Goal: Obtain resource: Obtain resource

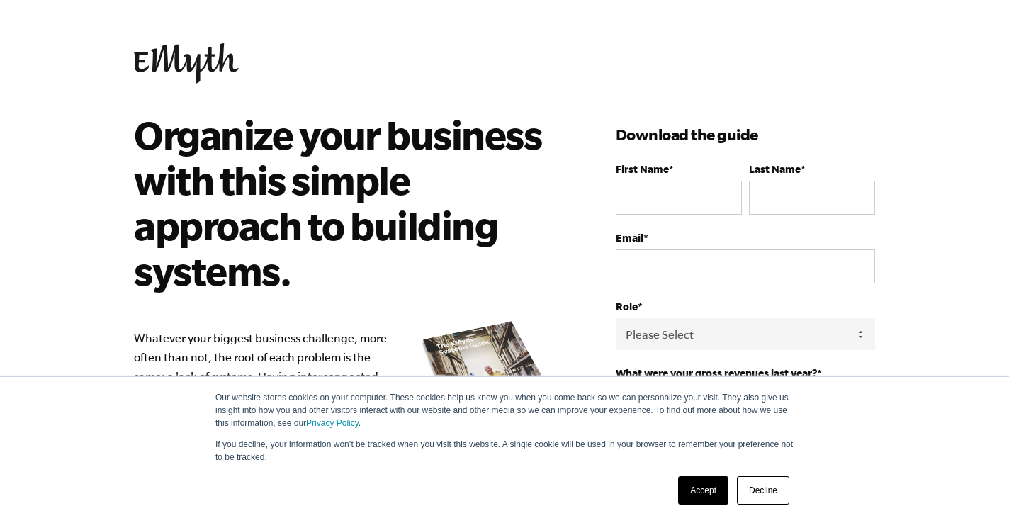
click at [707, 489] on link "Accept" at bounding box center [703, 490] width 50 height 28
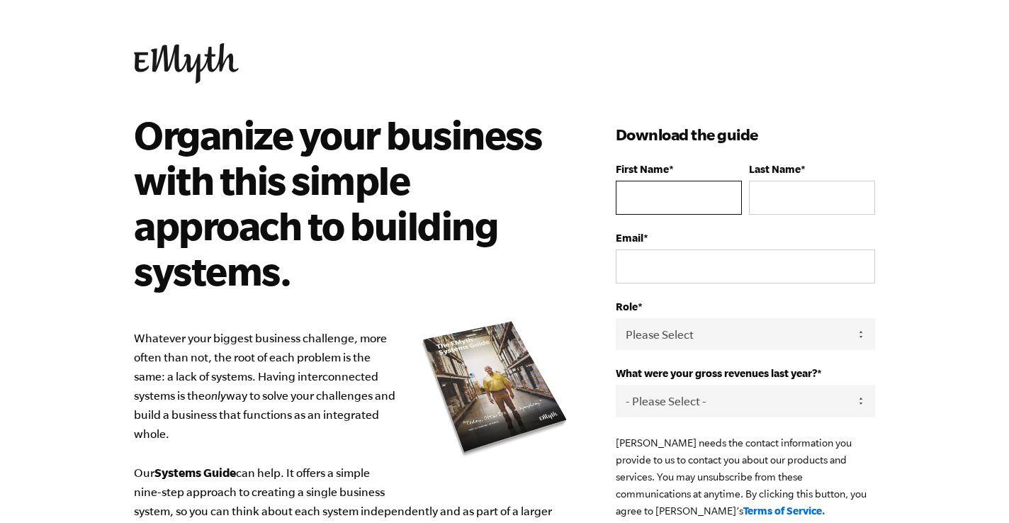
click at [644, 186] on input "First Name *" at bounding box center [679, 198] width 126 height 34
type input "[PERSON_NAME]"
type input "Hill"
type input "[EMAIL_ADDRESS][DOMAIN_NAME]"
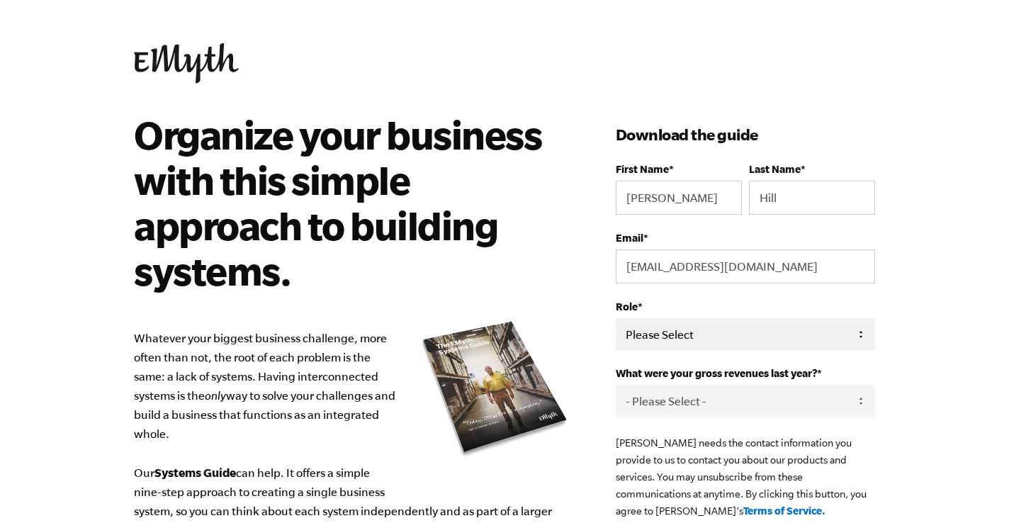
click at [711, 337] on select "Please Select Owner Partner / Co-Owner Executive Employee / Other" at bounding box center [745, 334] width 259 height 32
select select "Owner"
click at [616, 319] on select "Please Select Owner Partner / Co-Owner Executive Employee / Other" at bounding box center [745, 334] width 259 height 32
click at [693, 401] on select "- Please Select - 0-75K 76-150K 151-275K 276-500K 501-750K 751-1M 1-2.5M 2.5-5M…" at bounding box center [745, 401] width 259 height 32
select select "2.5-5M"
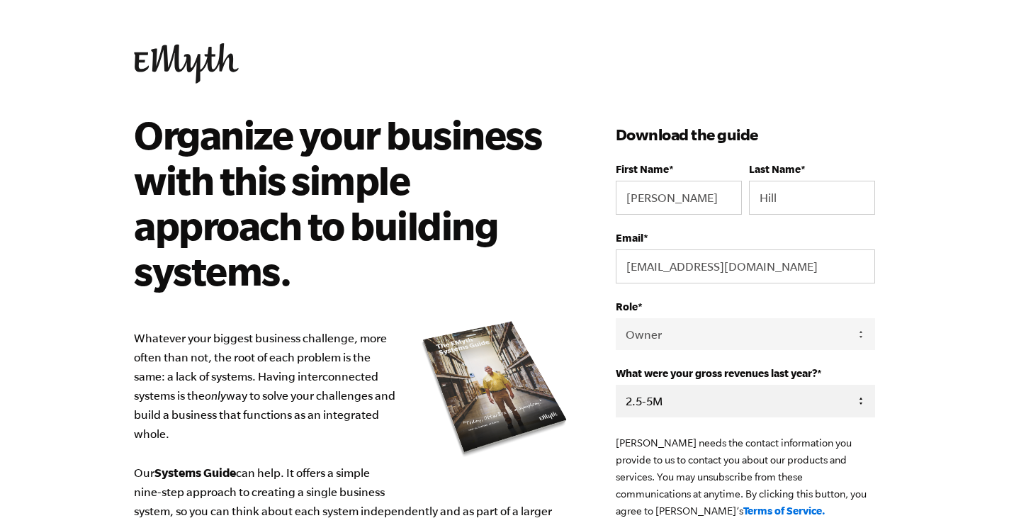
click at [616, 385] on select "- Please Select - 0-75K 76-150K 151-275K 276-500K 501-750K 751-1M 1-2.5M 2.5-5M…" at bounding box center [745, 401] width 259 height 32
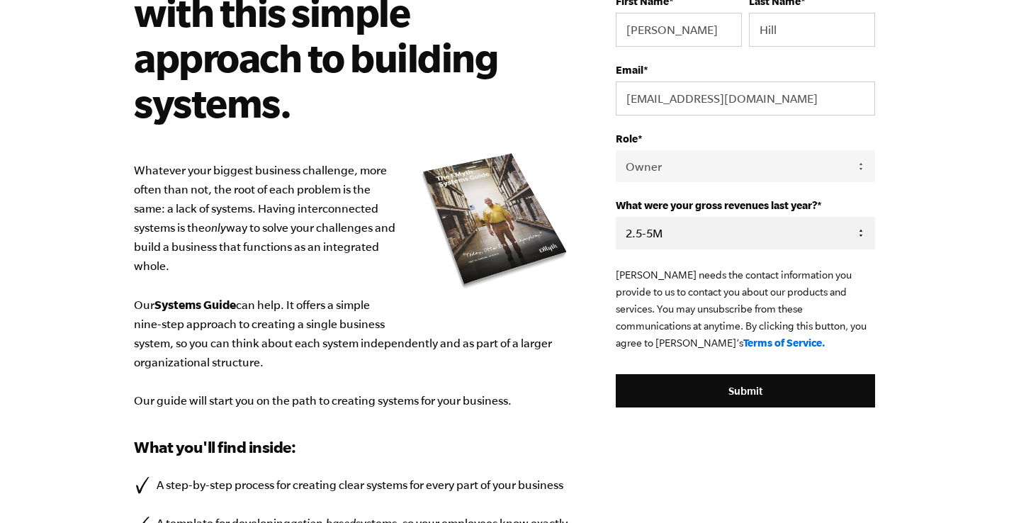
scroll to position [169, 0]
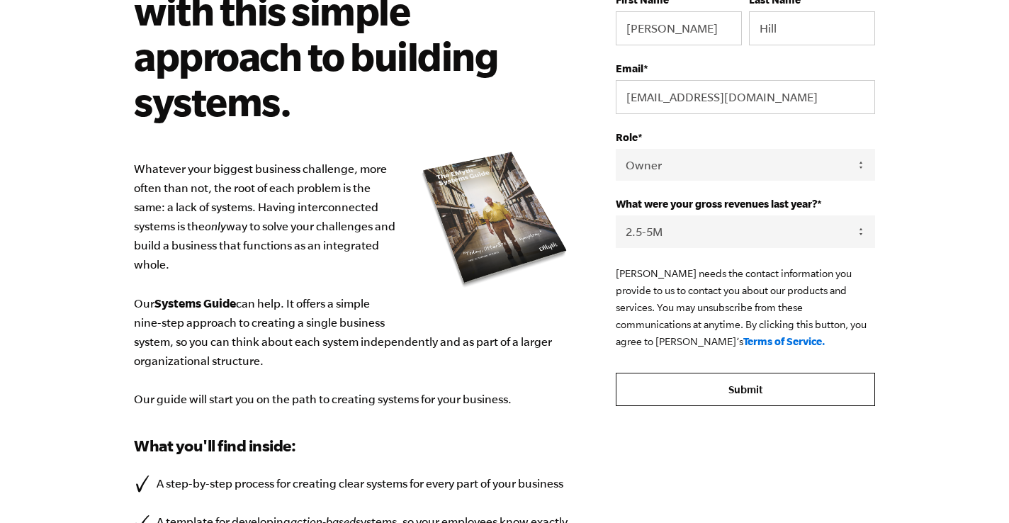
click at [741, 390] on input "Submit" at bounding box center [745, 390] width 259 height 34
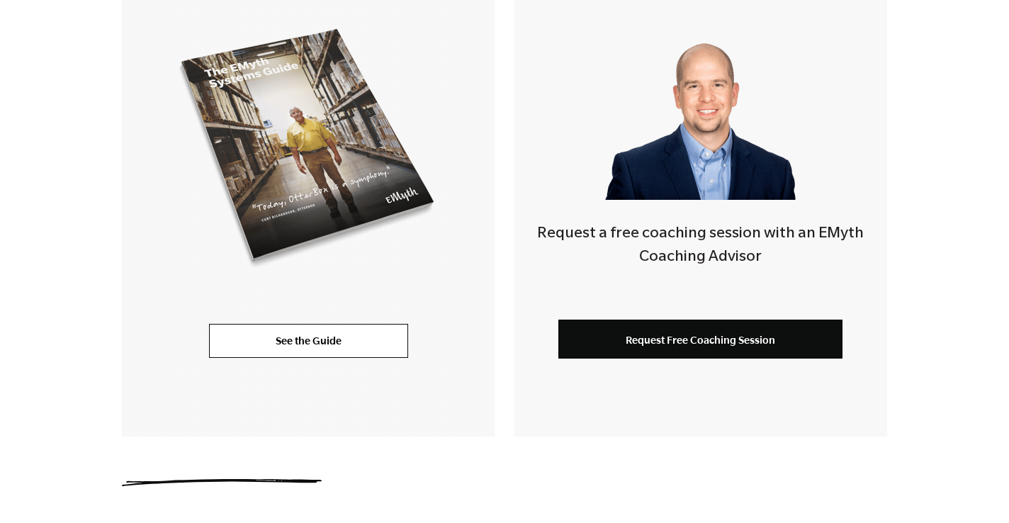
scroll to position [402, 0]
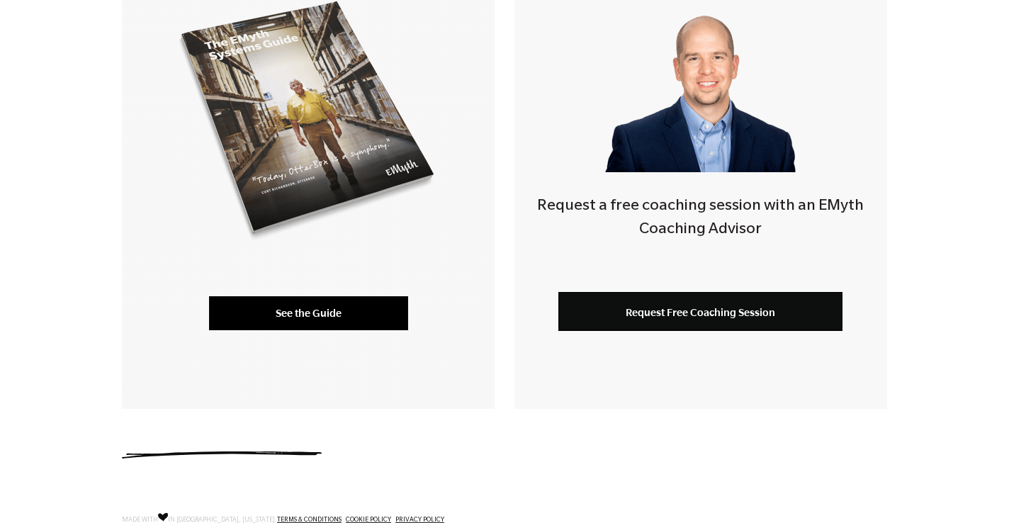
click at [315, 310] on link "See the Guide" at bounding box center [308, 313] width 199 height 34
